Goal: Task Accomplishment & Management: Use online tool/utility

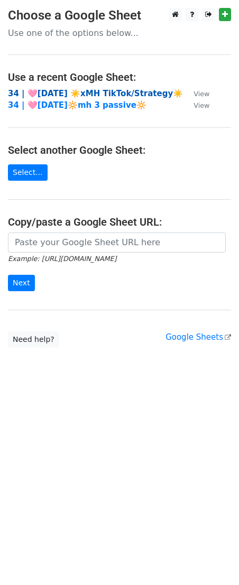
click at [121, 90] on strong "34 | 🩷AUG 9 ☀️xMH TikTok/Strategy☀️" at bounding box center [95, 94] width 175 height 10
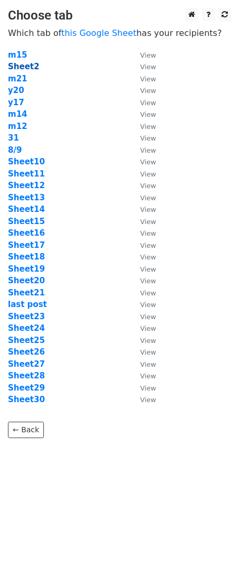
click at [29, 67] on strong "Sheet2" at bounding box center [23, 67] width 31 height 10
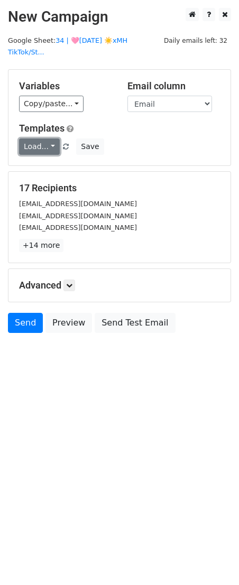
click at [44, 139] on link "Load..." at bounding box center [39, 147] width 41 height 16
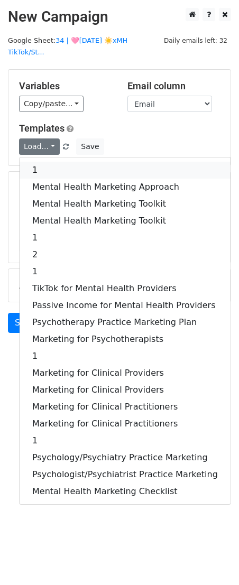
click at [42, 162] on link "1" at bounding box center [125, 170] width 211 height 17
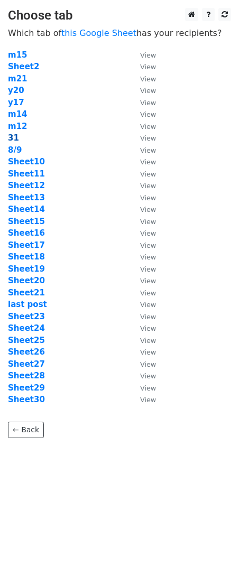
click at [11, 141] on strong "31" at bounding box center [13, 138] width 11 height 10
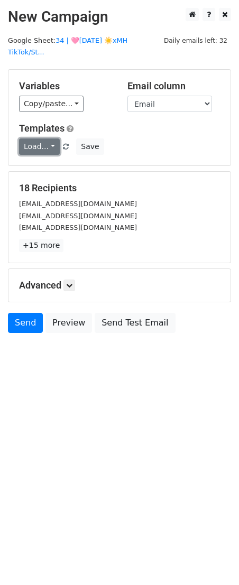
click at [39, 139] on link "Load..." at bounding box center [39, 147] width 41 height 16
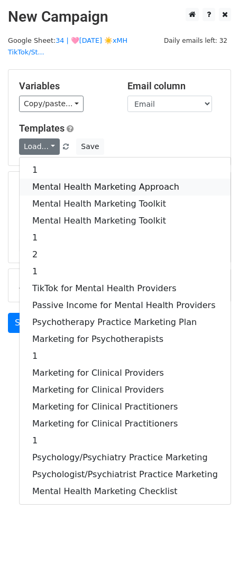
click at [47, 179] on link "Mental Health Marketing Approach" at bounding box center [125, 187] width 211 height 17
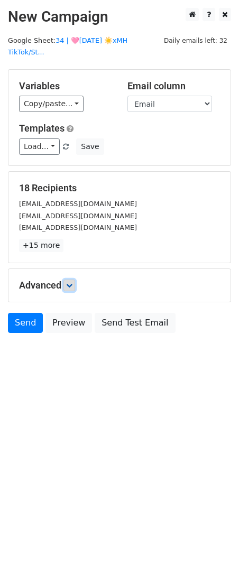
click at [72, 282] on icon at bounding box center [69, 285] width 6 height 6
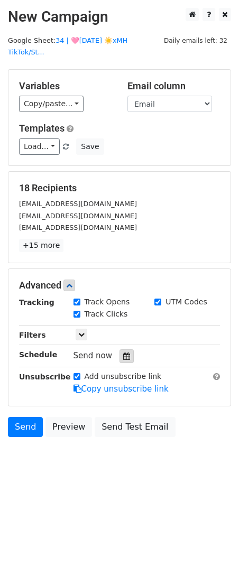
click at [127, 349] on div at bounding box center [126, 356] width 14 height 14
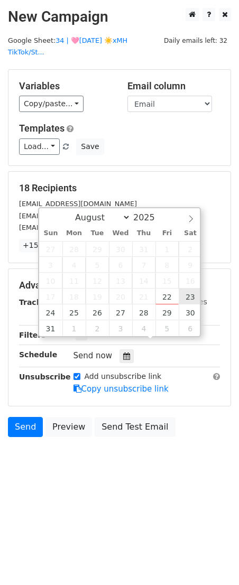
type input "[DATE] 12:00"
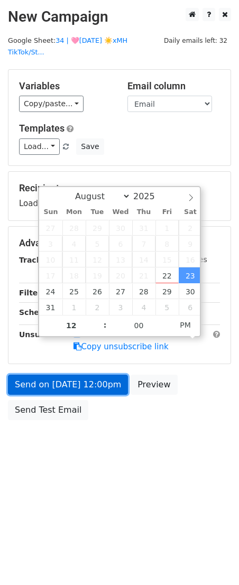
click at [95, 375] on link "Send on [DATE] 12:00pm" at bounding box center [68, 385] width 120 height 20
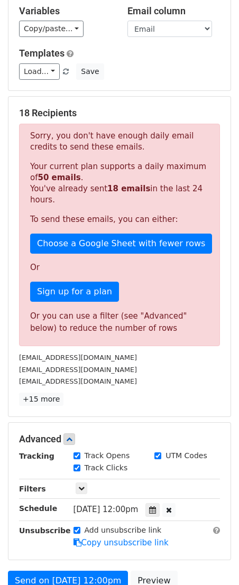
scroll to position [140, 0]
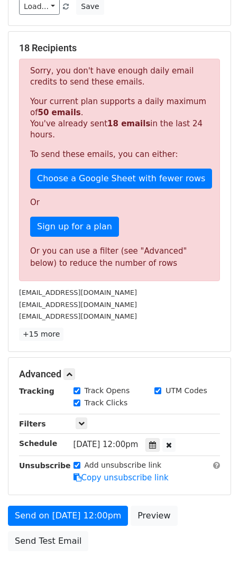
click at [156, 438] on div "[DATE]-08-23 12:00" at bounding box center [135, 445] width 124 height 14
click at [160, 438] on div at bounding box center [152, 445] width 14 height 14
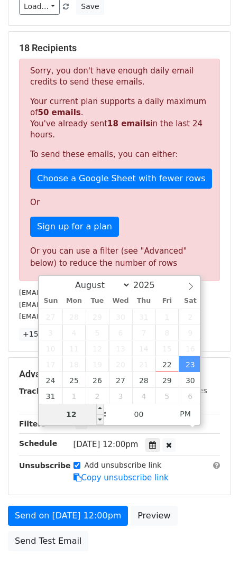
click at [70, 415] on input "12" at bounding box center [71, 414] width 65 height 21
type input "11"
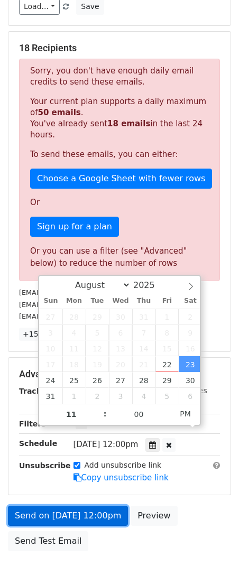
type input "[DATE] 23:00"
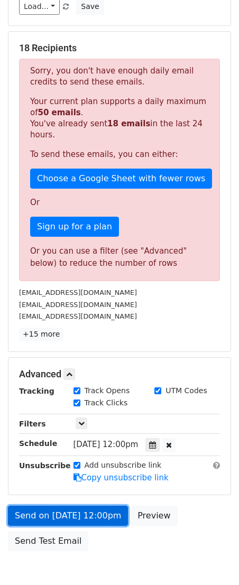
click at [78, 506] on link "Send on [DATE] 12:00pm" at bounding box center [68, 516] width 120 height 20
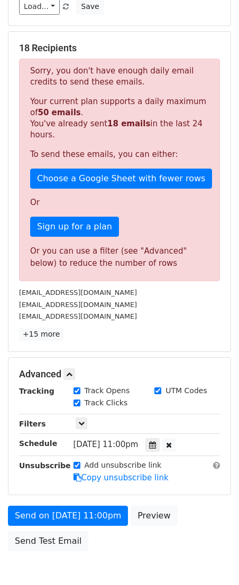
scroll to position [0, 0]
